Goal: Transaction & Acquisition: Purchase product/service

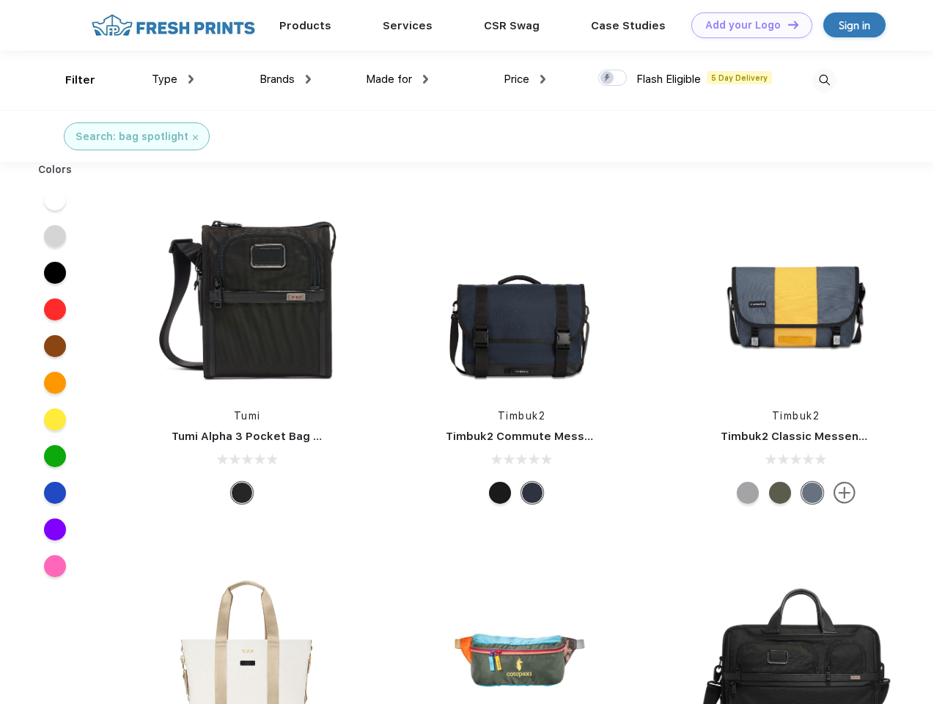
scroll to position [1, 0]
click at [746, 25] on link "Add your Logo Design Tool" at bounding box center [751, 25] width 121 height 26
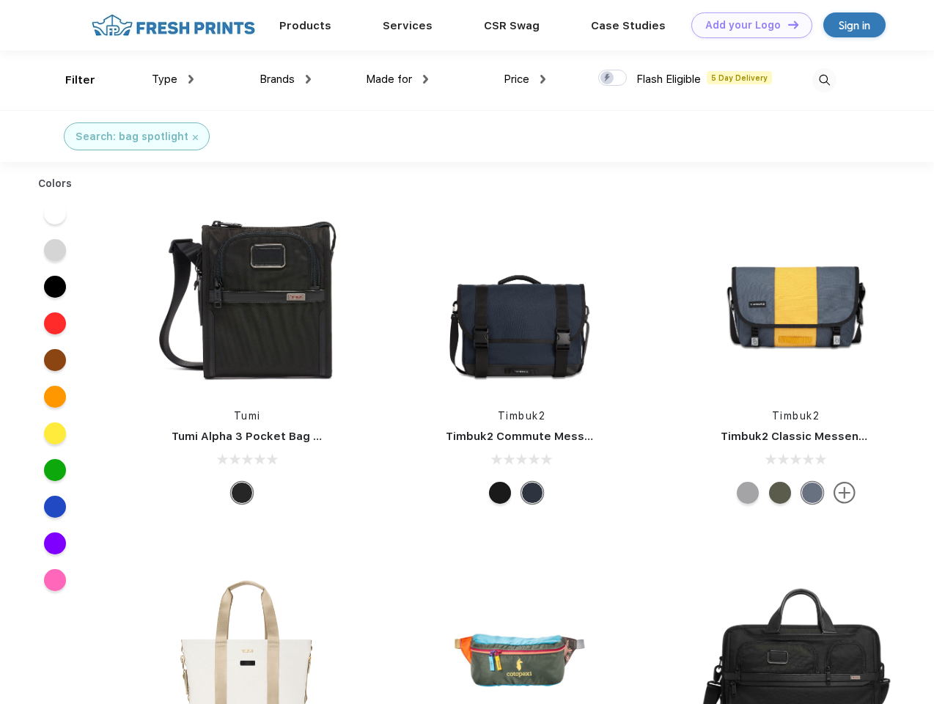
click at [0, 0] on div "Design Tool" at bounding box center [0, 0] width 0 height 0
click at [786, 24] on link "Add your Logo Design Tool" at bounding box center [751, 25] width 121 height 26
click at [70, 80] on div "Filter" at bounding box center [80, 80] width 30 height 17
click at [173, 79] on span "Type" at bounding box center [165, 79] width 26 height 13
click at [285, 79] on span "Brands" at bounding box center [276, 79] width 35 height 13
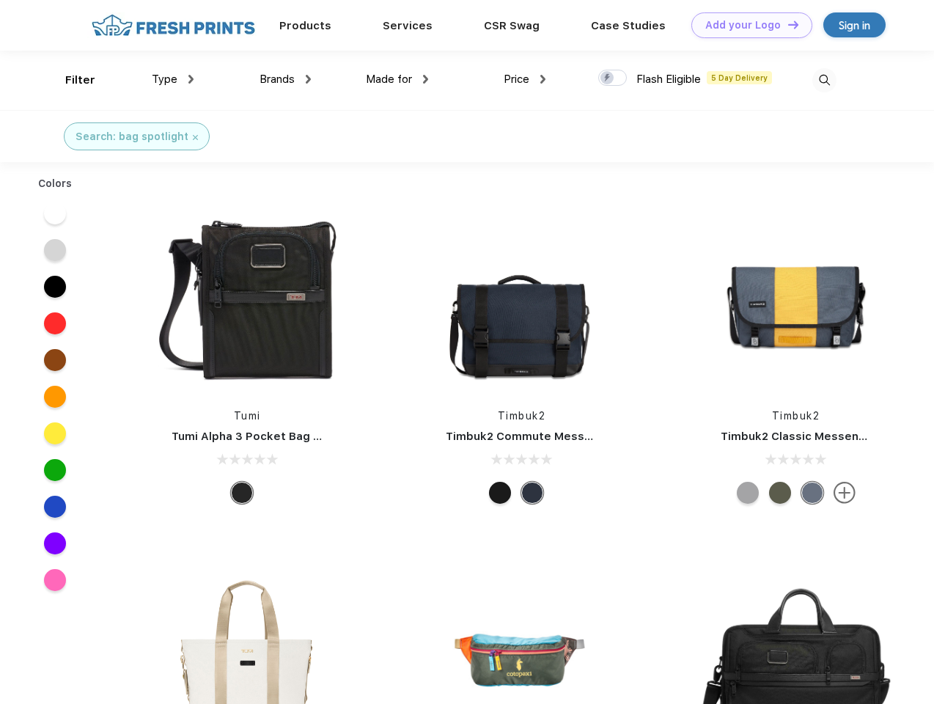
click at [397, 79] on span "Made for" at bounding box center [389, 79] width 46 height 13
click at [525, 79] on span "Price" at bounding box center [516, 79] width 26 height 13
click at [613, 78] on div at bounding box center [612, 78] width 29 height 16
click at [608, 78] on input "checkbox" at bounding box center [603, 74] width 10 height 10
click at [824, 80] on img at bounding box center [824, 80] width 24 height 24
